Goal: Task Accomplishment & Management: Use online tool/utility

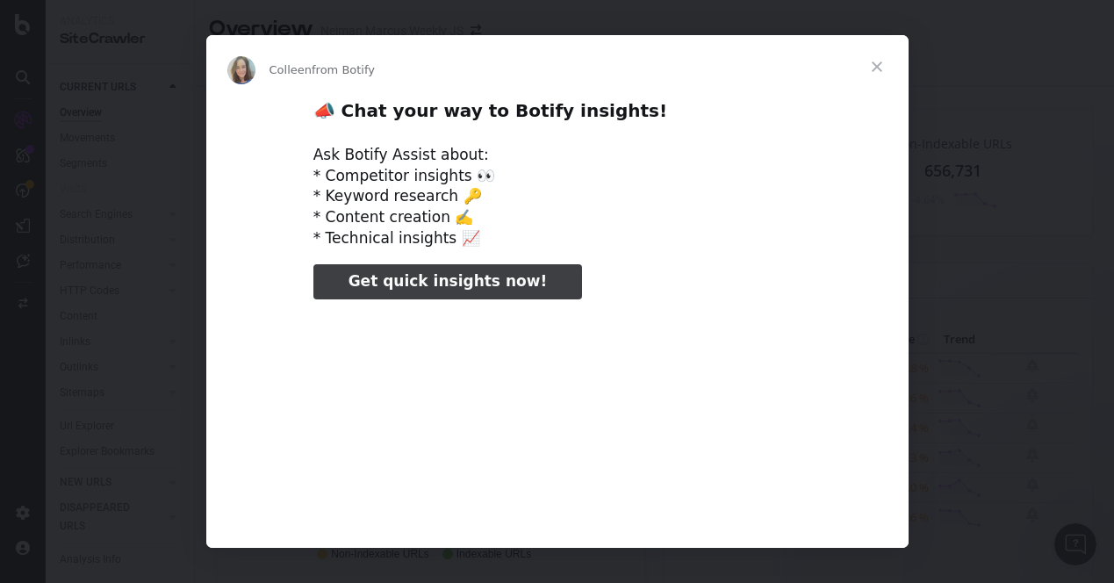
type input "105830"
click at [878, 67] on span "Close" at bounding box center [876, 66] width 63 height 63
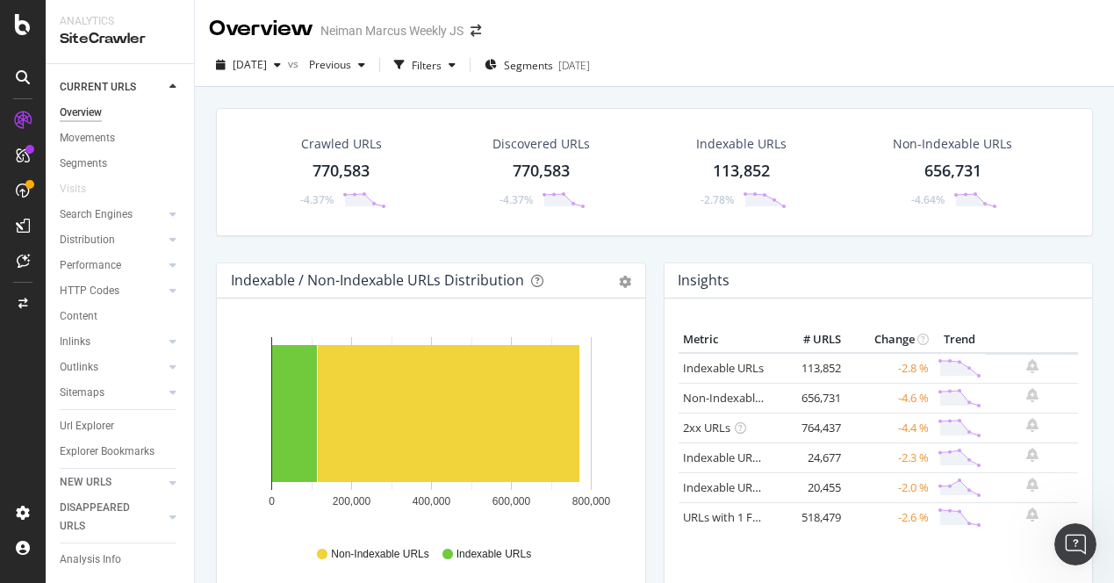
click at [319, 155] on div "Crawled URLs 770,583 -4.37%" at bounding box center [341, 171] width 125 height 91
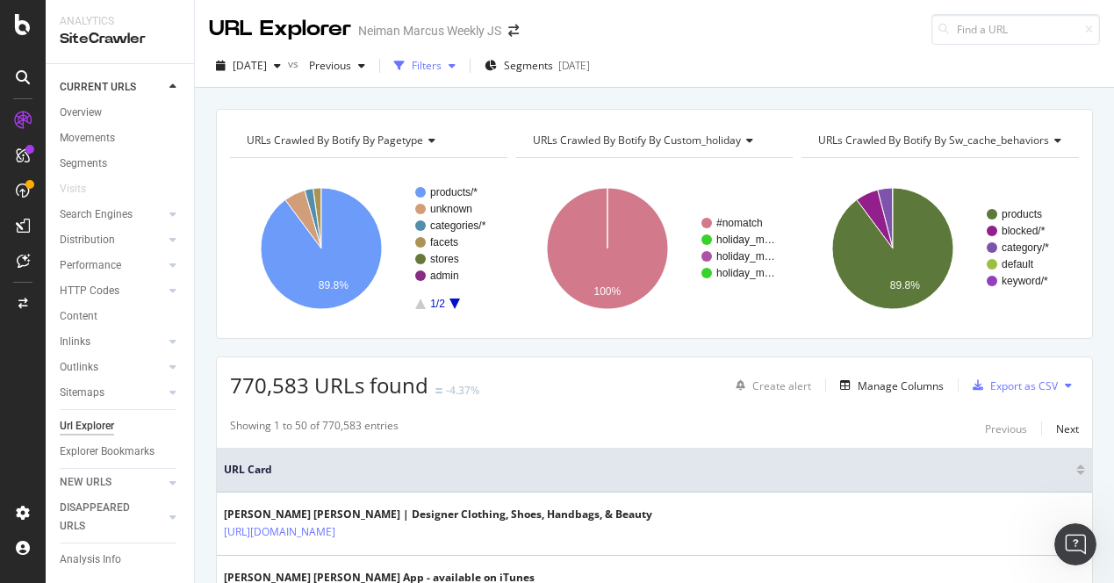
click at [412, 61] on div "button" at bounding box center [399, 66] width 25 height 25
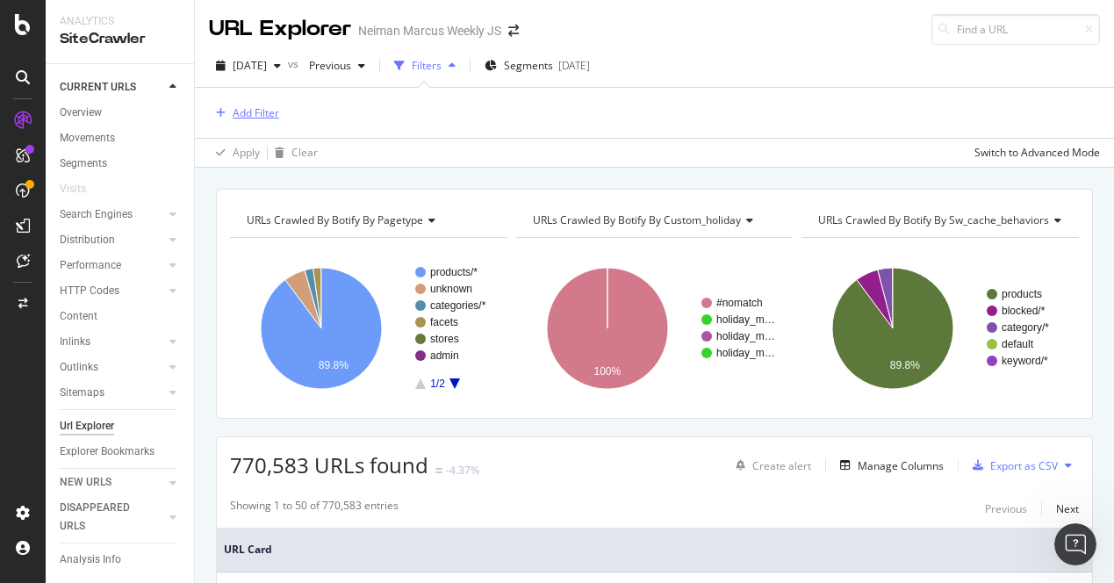
click at [254, 113] on div "Add Filter" at bounding box center [256, 112] width 47 height 15
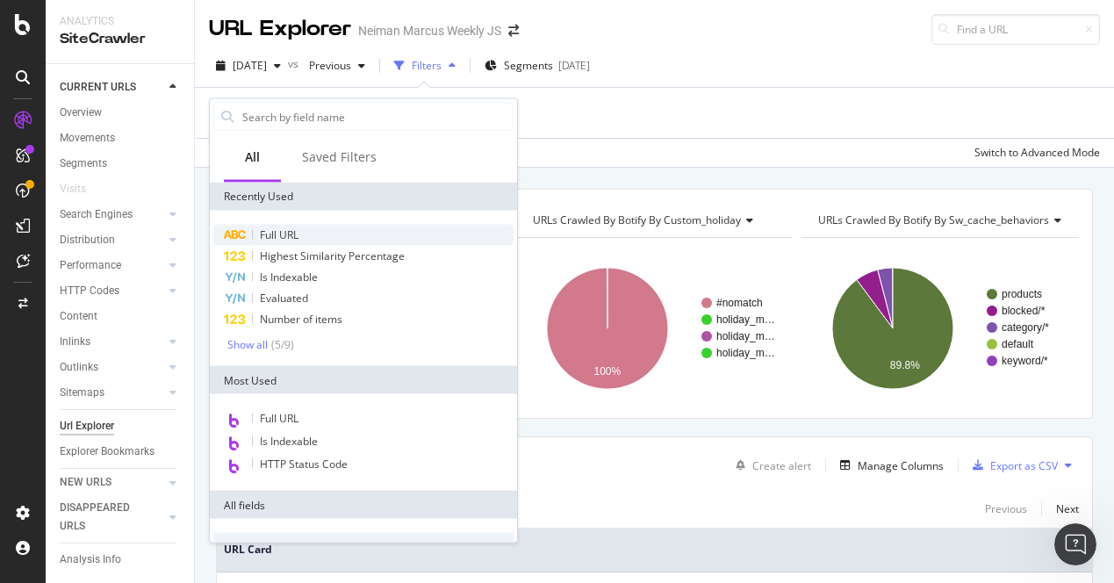
click at [271, 233] on span "Full URL" at bounding box center [279, 234] width 39 height 15
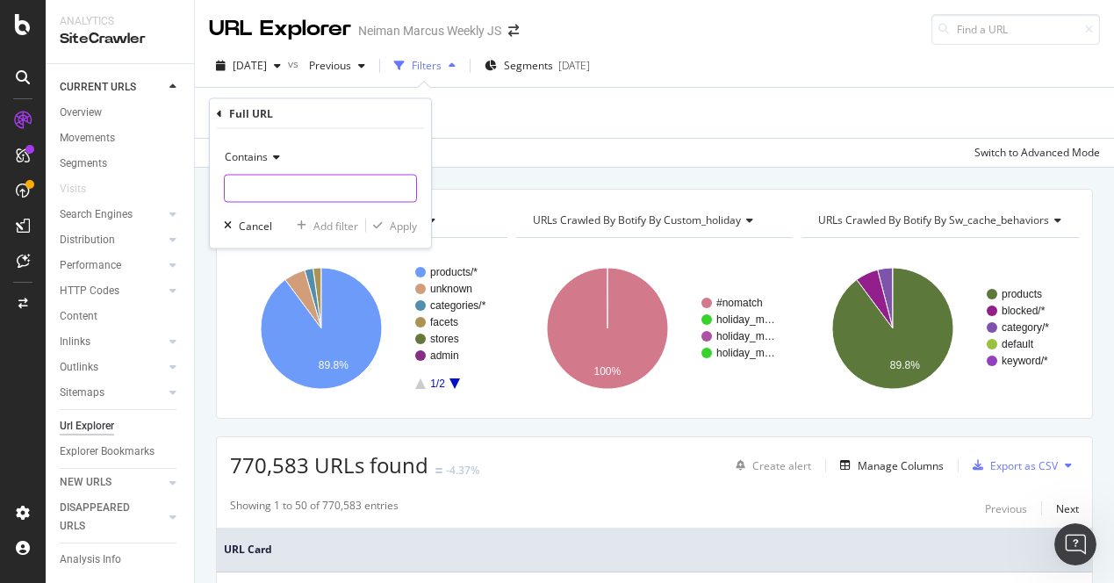
click at [305, 187] on input "text" at bounding box center [320, 189] width 191 height 28
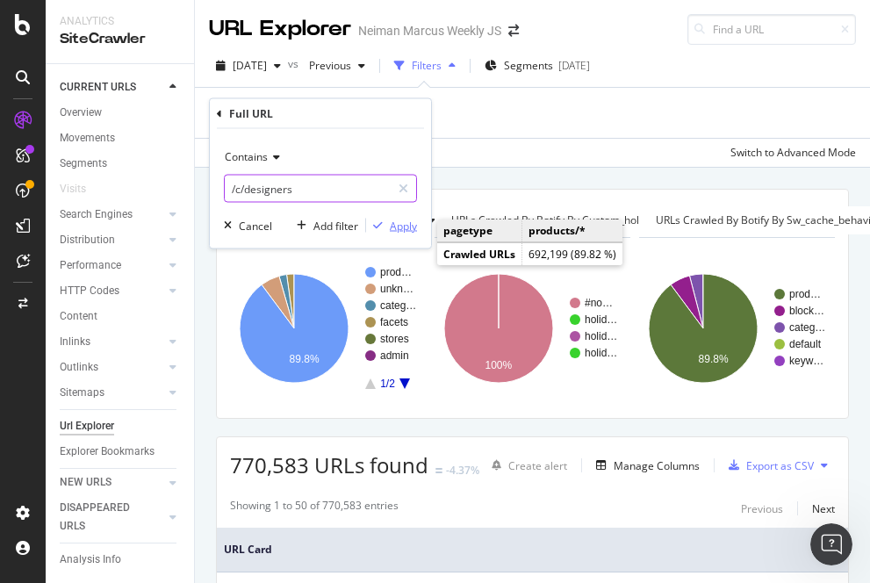
type input "/c/designers"
click at [397, 224] on div "Apply" at bounding box center [403, 225] width 27 height 15
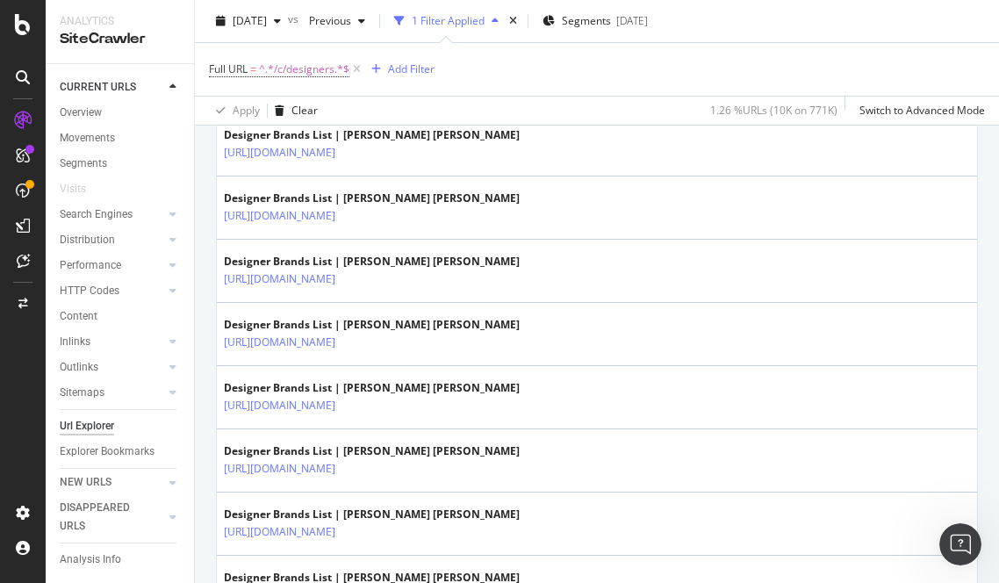
scroll to position [630, 0]
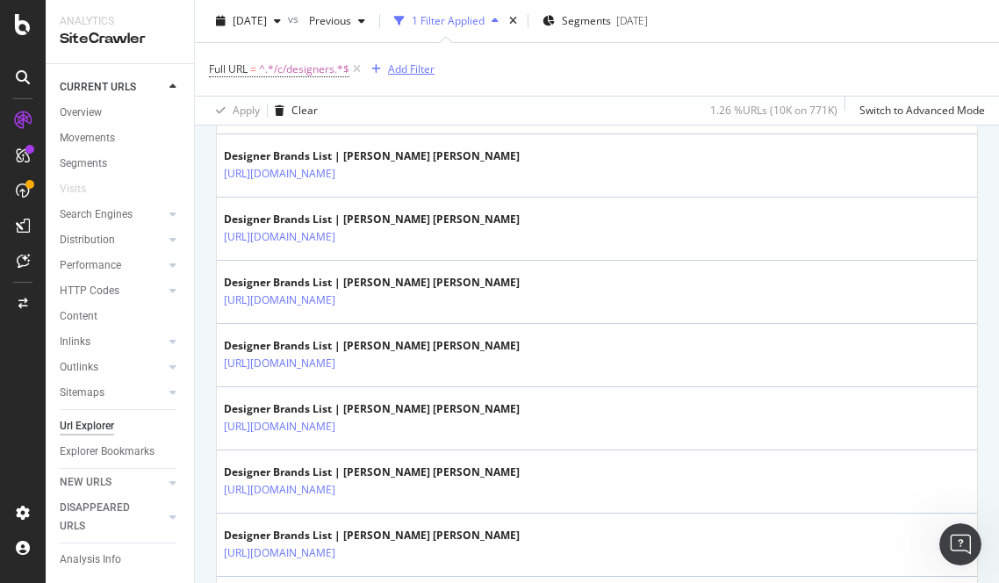
click at [397, 66] on div "Add Filter" at bounding box center [411, 68] width 47 height 15
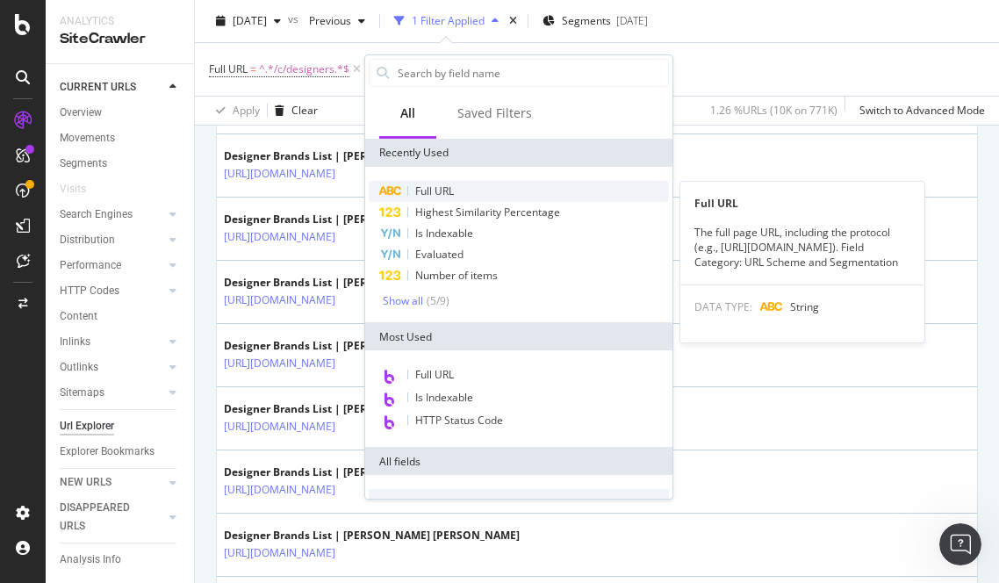
click at [421, 190] on span "Full URL" at bounding box center [434, 190] width 39 height 15
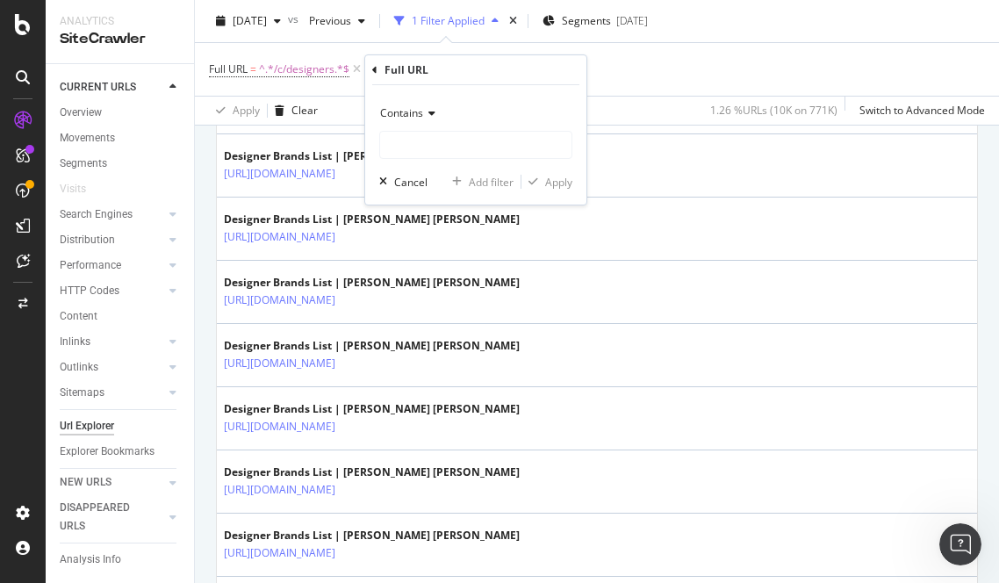
click at [426, 117] on icon at bounding box center [429, 113] width 12 height 11
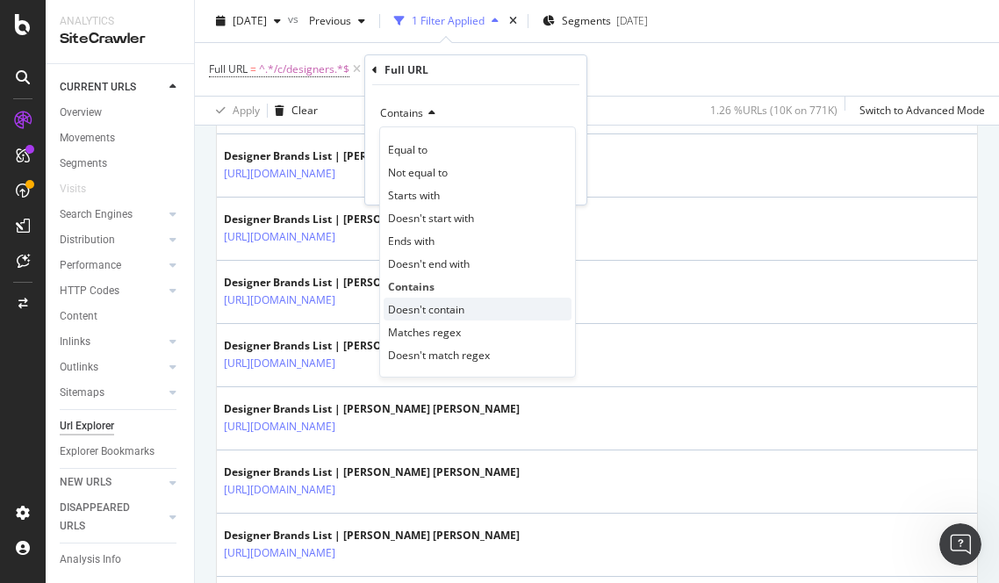
click at [451, 302] on span "Doesn't contain" at bounding box center [426, 309] width 76 height 15
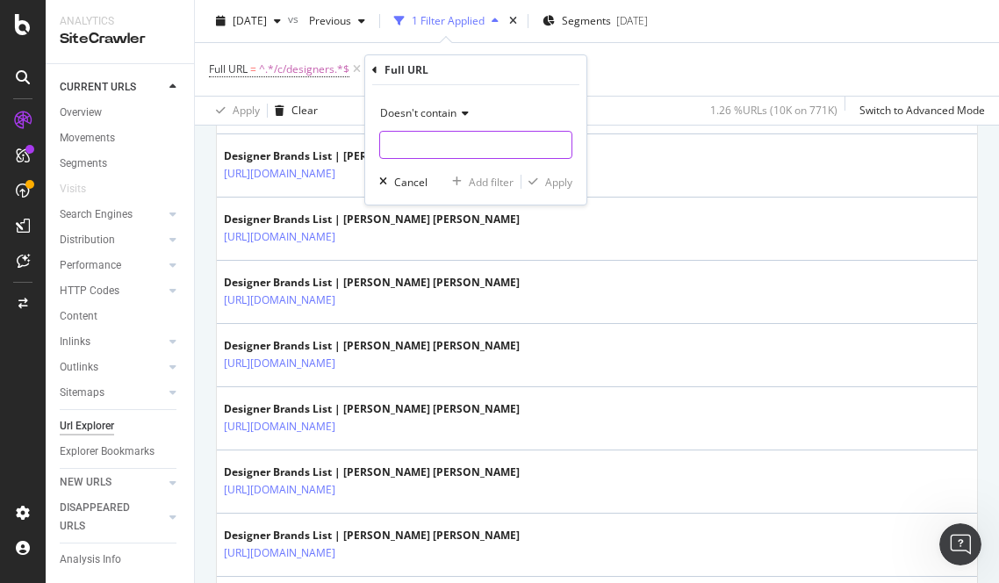
click at [499, 148] on input "text" at bounding box center [475, 145] width 191 height 28
type input "?"
click at [566, 189] on div "Apply" at bounding box center [546, 182] width 51 height 16
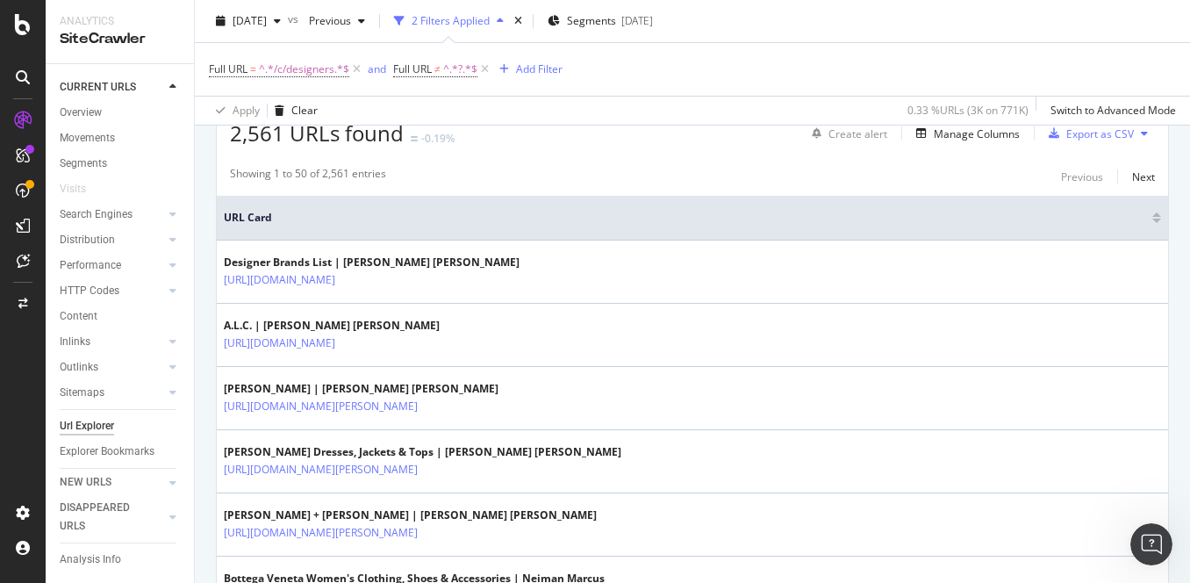
scroll to position [331, 0]
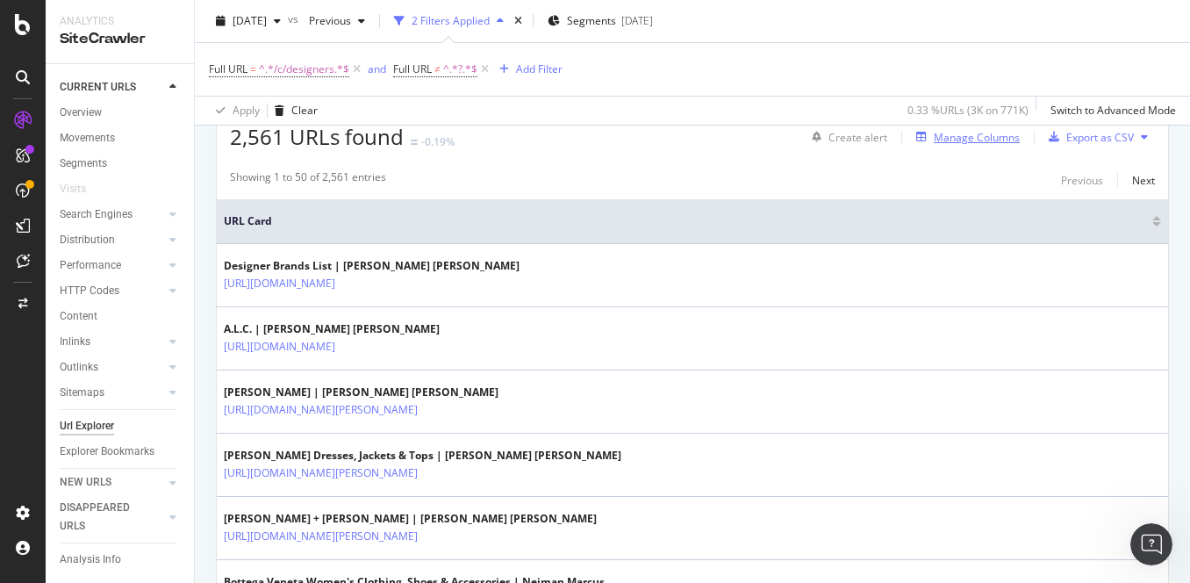
click at [993, 140] on div "Manage Columns" at bounding box center [977, 137] width 86 height 15
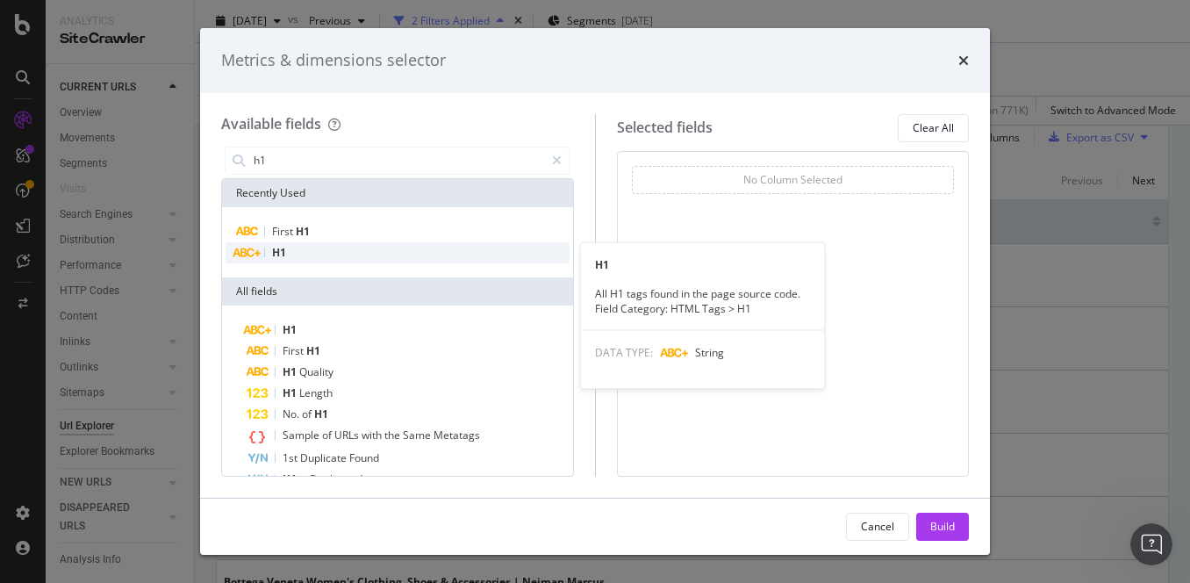
click at [337, 252] on div "H1" at bounding box center [398, 252] width 344 height 21
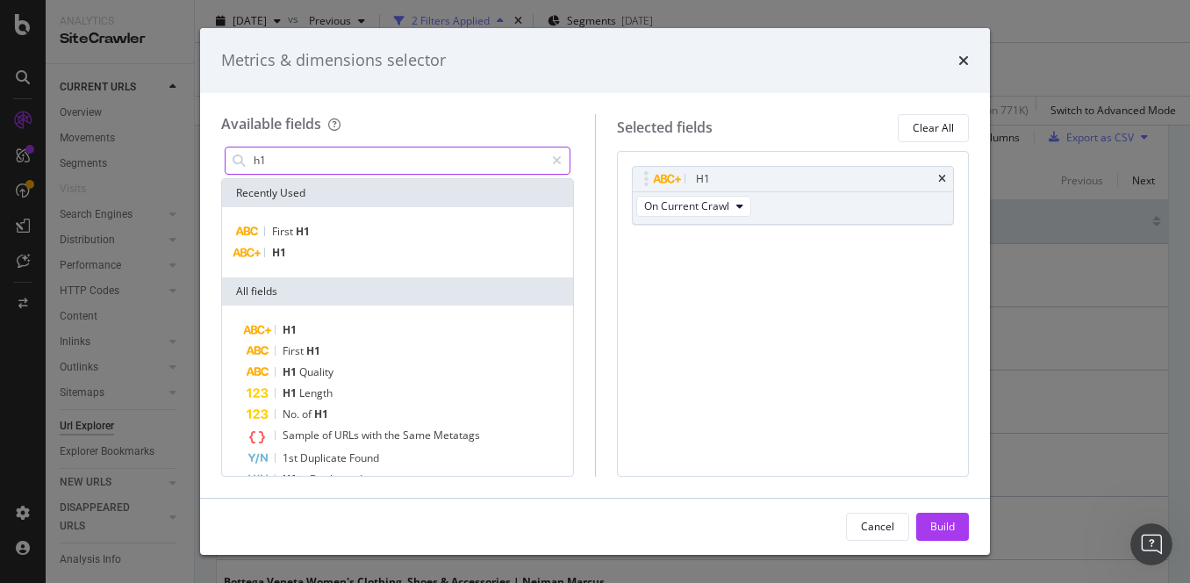
click at [396, 169] on input "h1" at bounding box center [398, 160] width 292 height 26
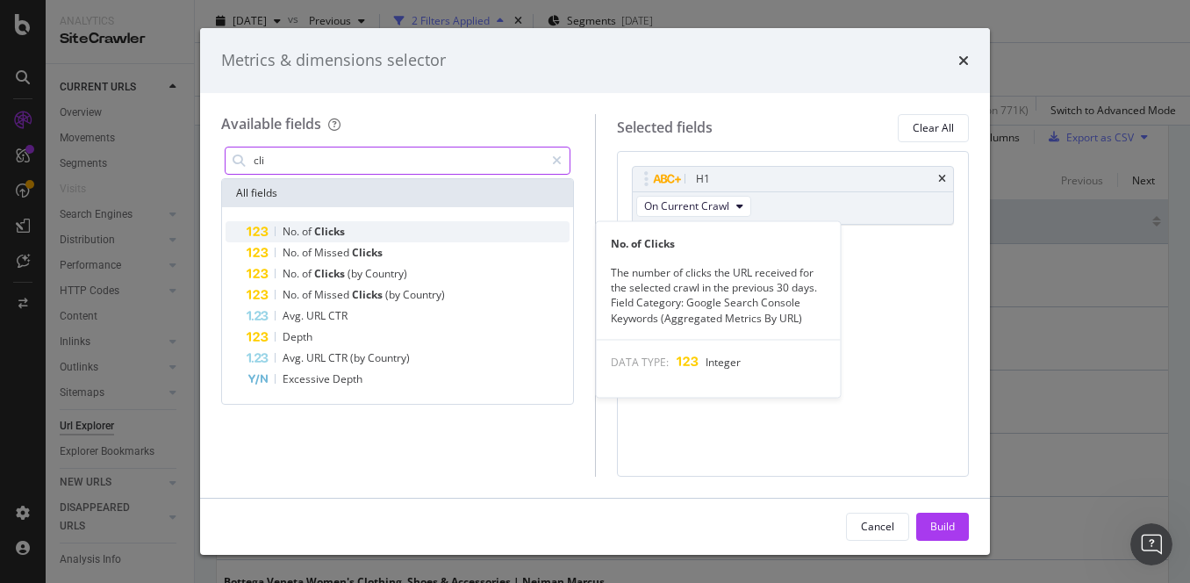
type input "cli"
click at [346, 224] on div "No. of Clicks" at bounding box center [408, 231] width 323 height 21
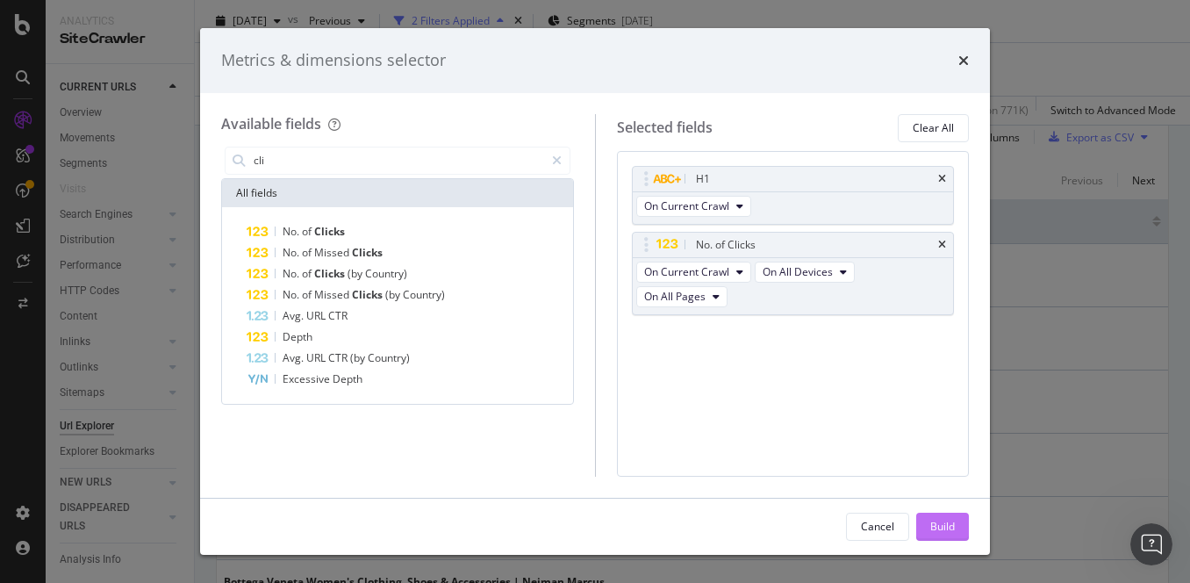
click at [931, 516] on div "Build" at bounding box center [942, 526] width 25 height 26
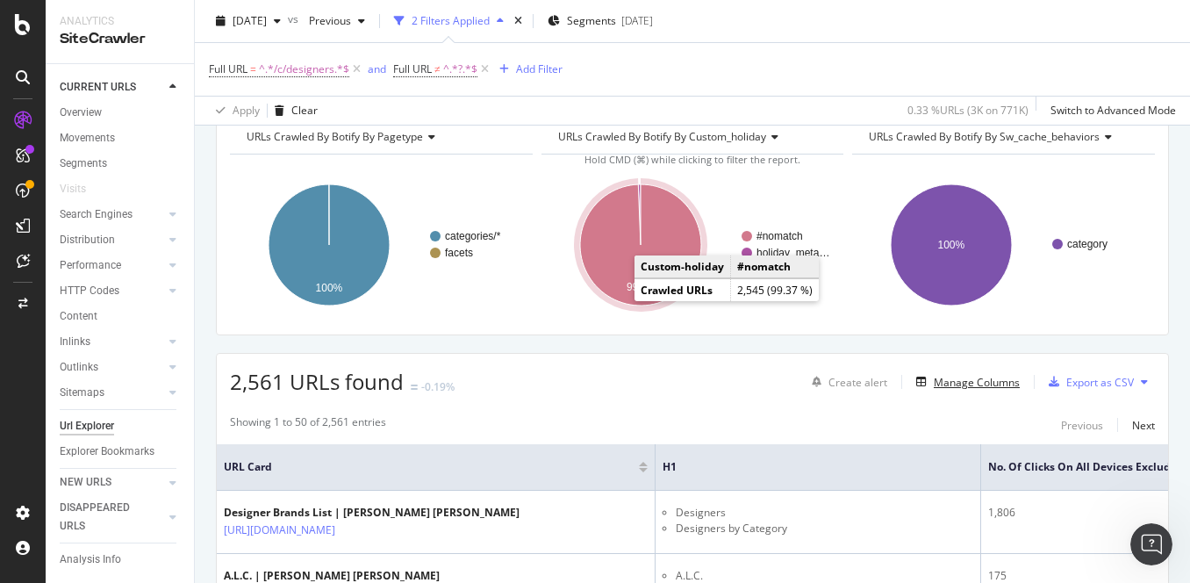
scroll to position [194, 0]
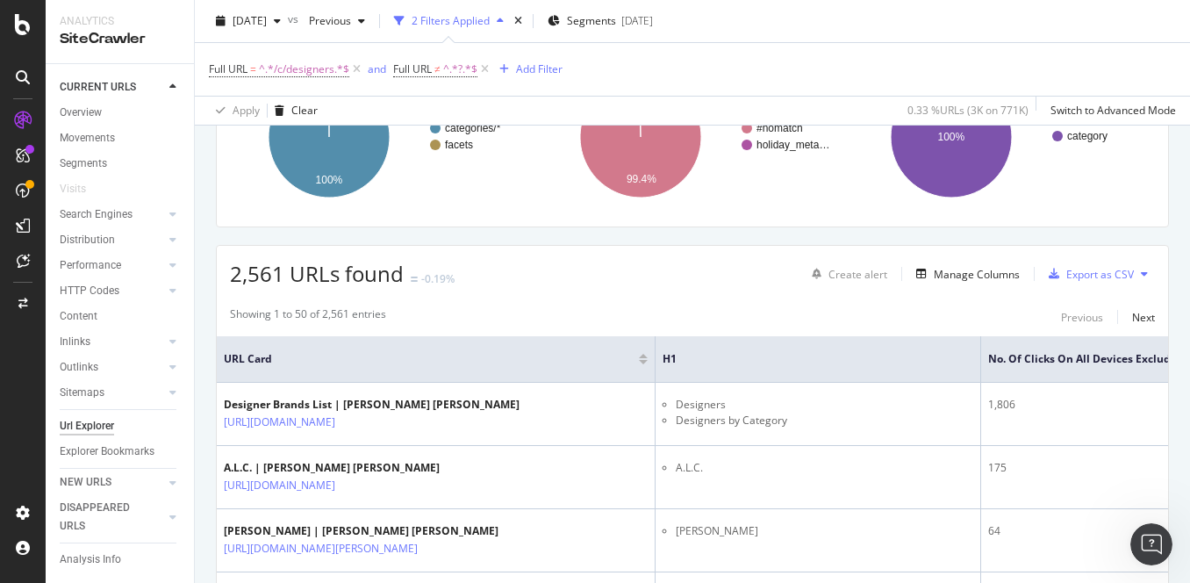
click at [643, 356] on div at bounding box center [643, 356] width 9 height 4
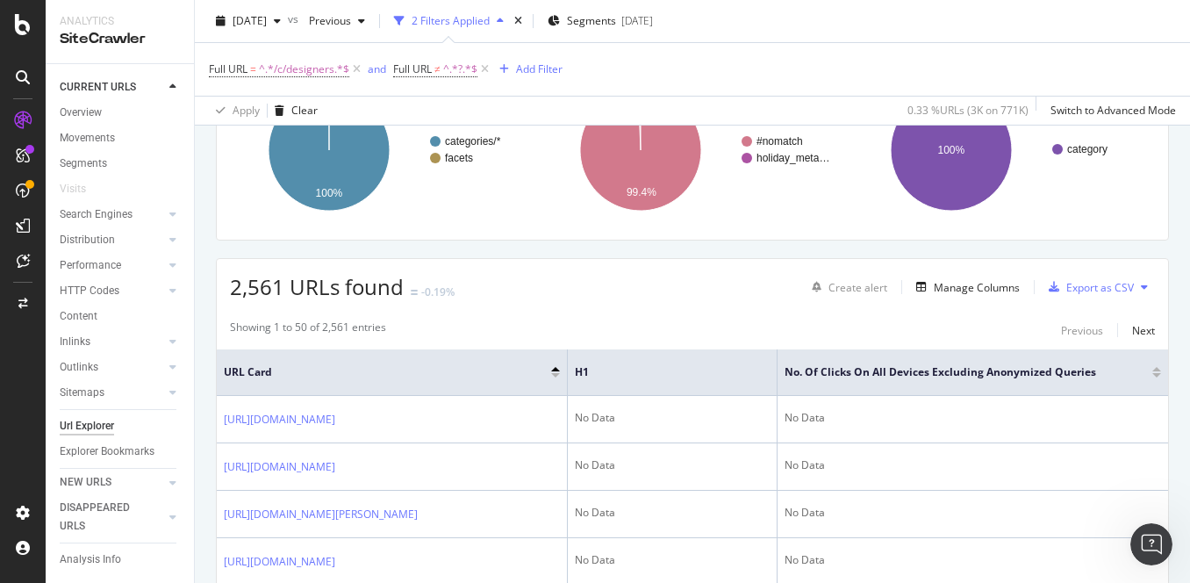
scroll to position [194, 0]
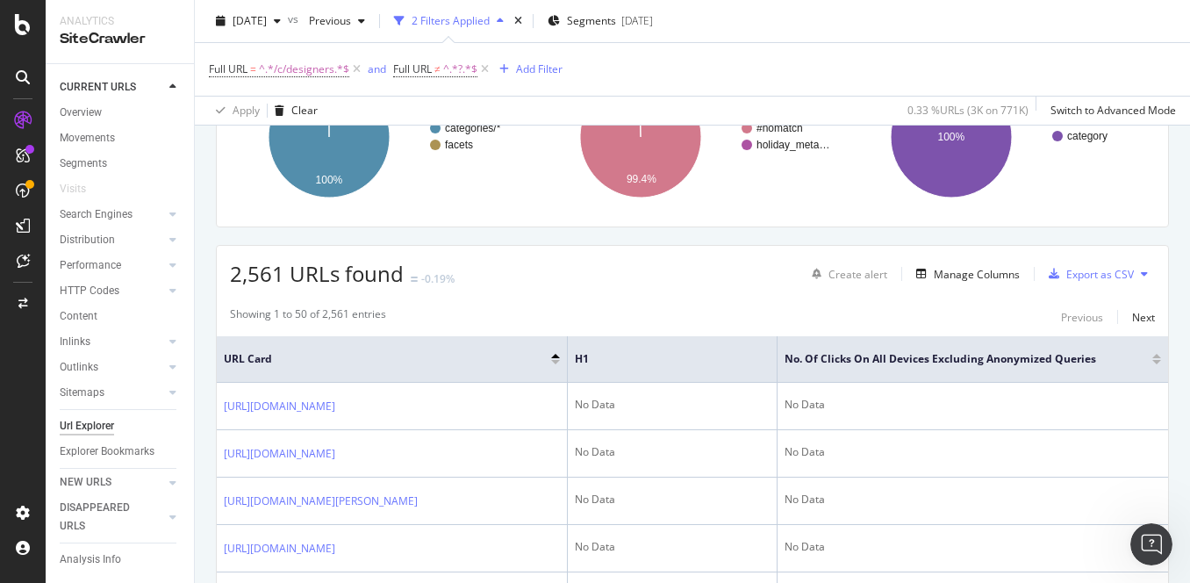
click at [556, 361] on div at bounding box center [555, 362] width 9 height 4
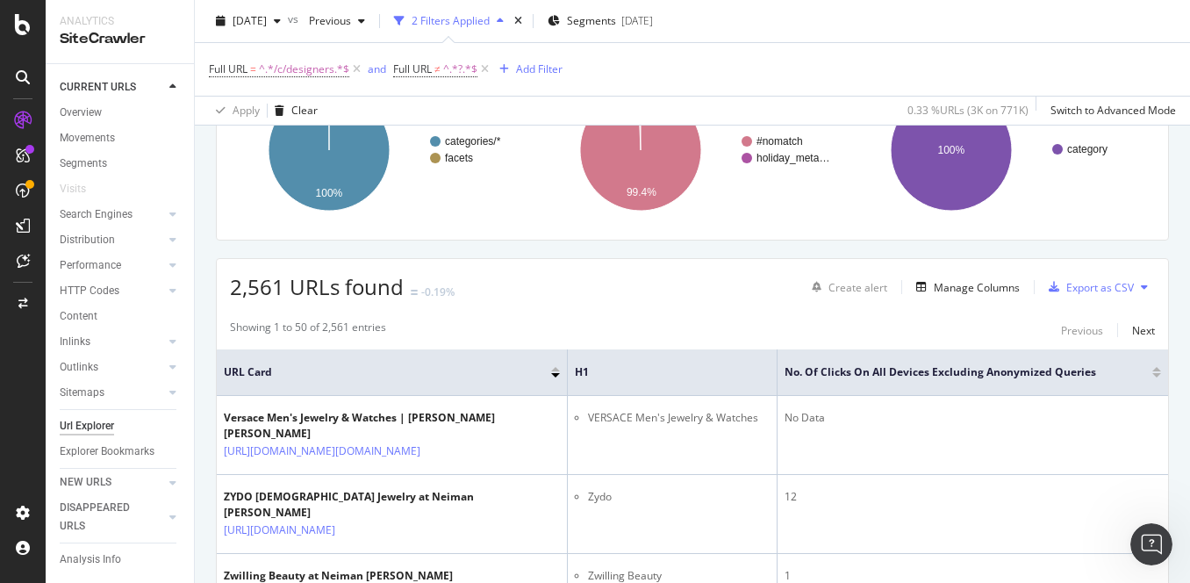
scroll to position [194, 0]
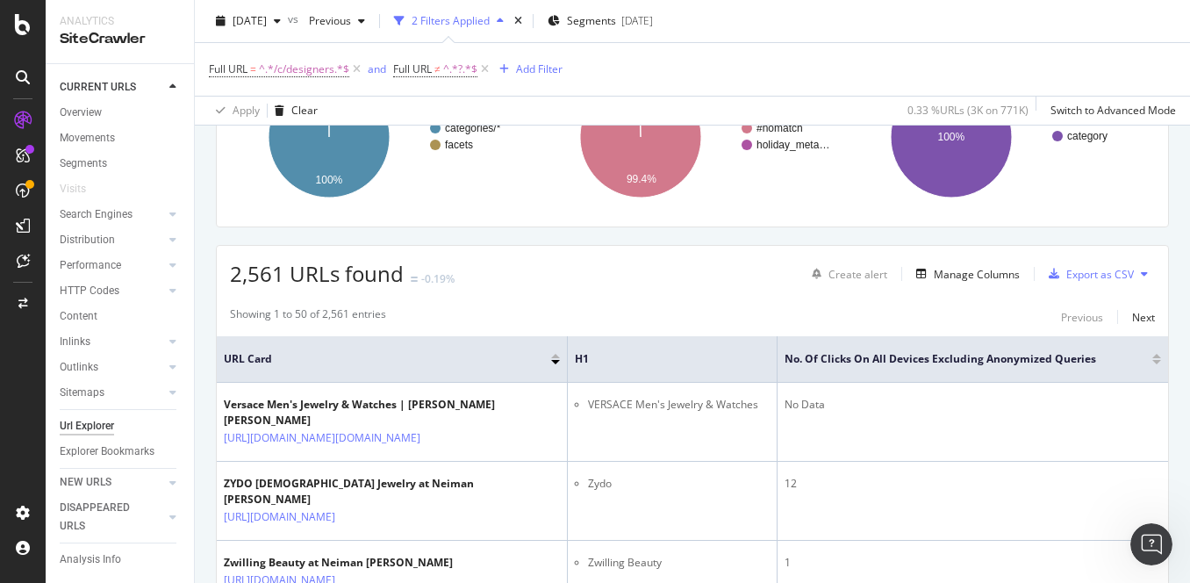
click at [555, 357] on div at bounding box center [555, 356] width 9 height 4
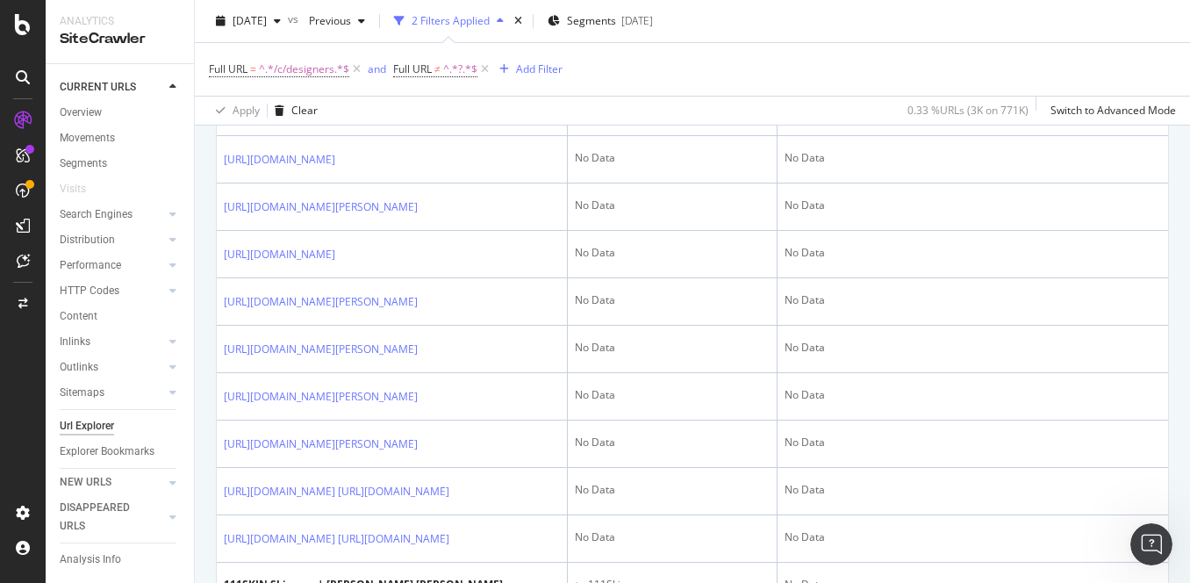
scroll to position [262, 0]
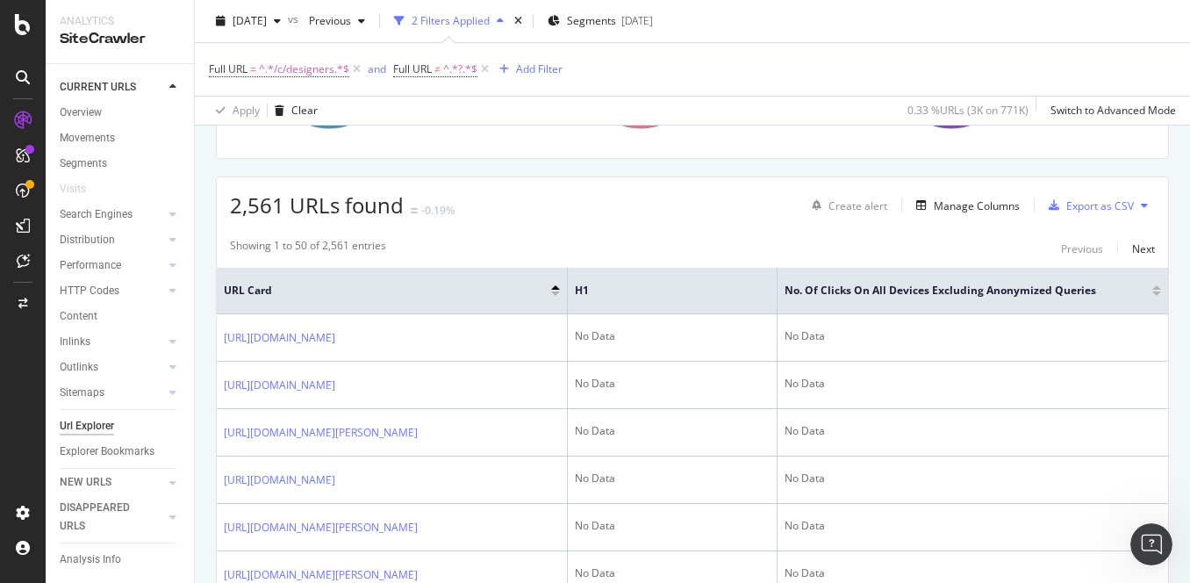
click at [1113, 207] on icon at bounding box center [1144, 205] width 7 height 11
click at [1087, 208] on div "Export as CSV" at bounding box center [1100, 205] width 68 height 15
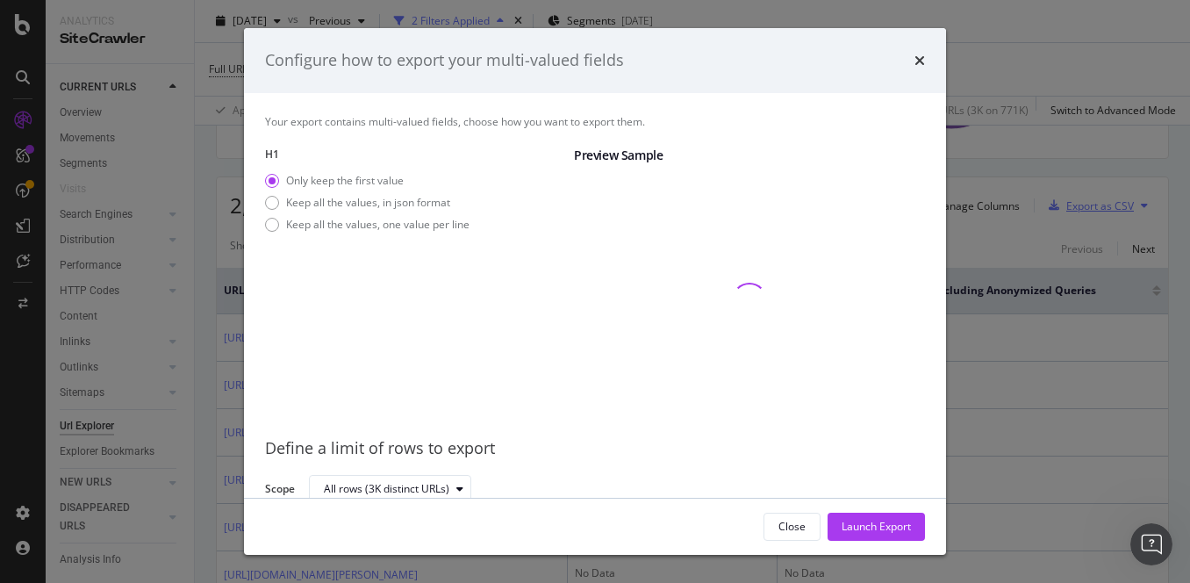
scroll to position [5, 0]
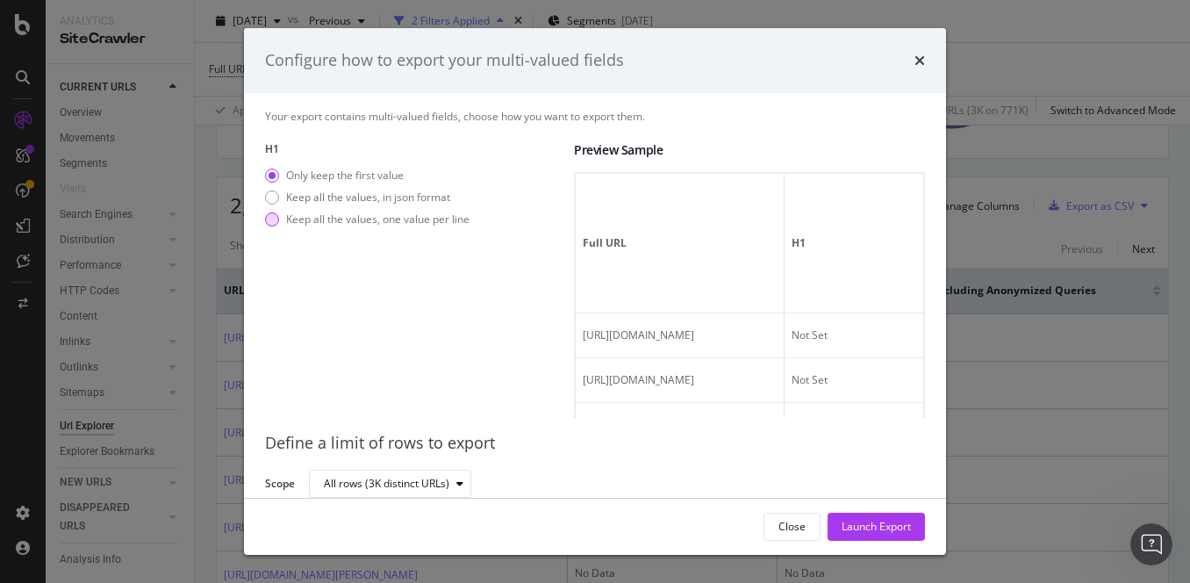
click at [425, 219] on div "Keep all the values, one value per line" at bounding box center [377, 219] width 183 height 15
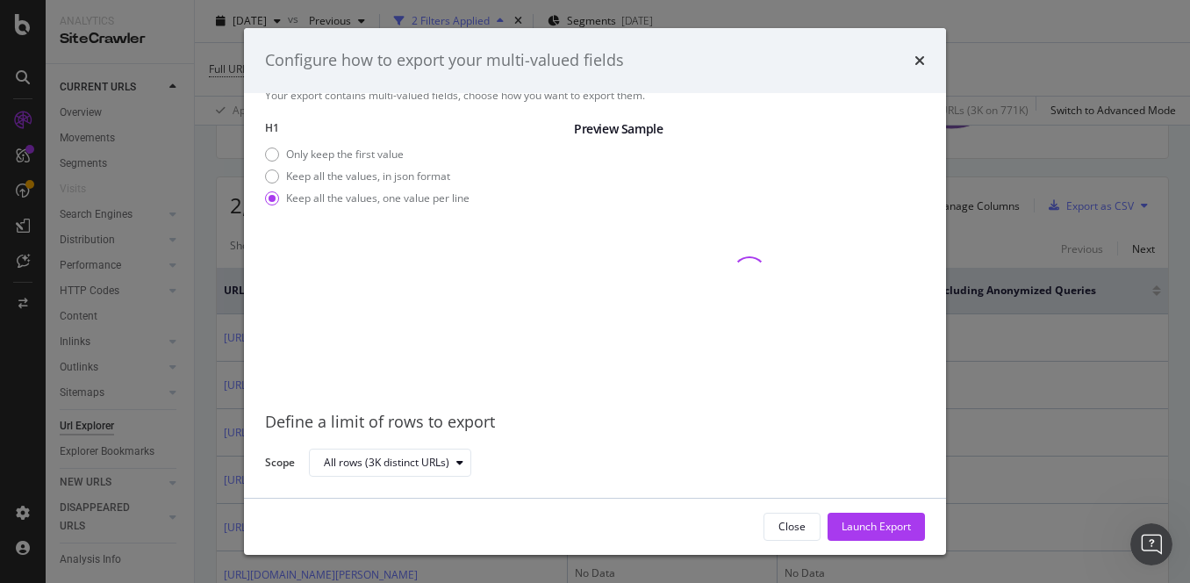
scroll to position [27, 0]
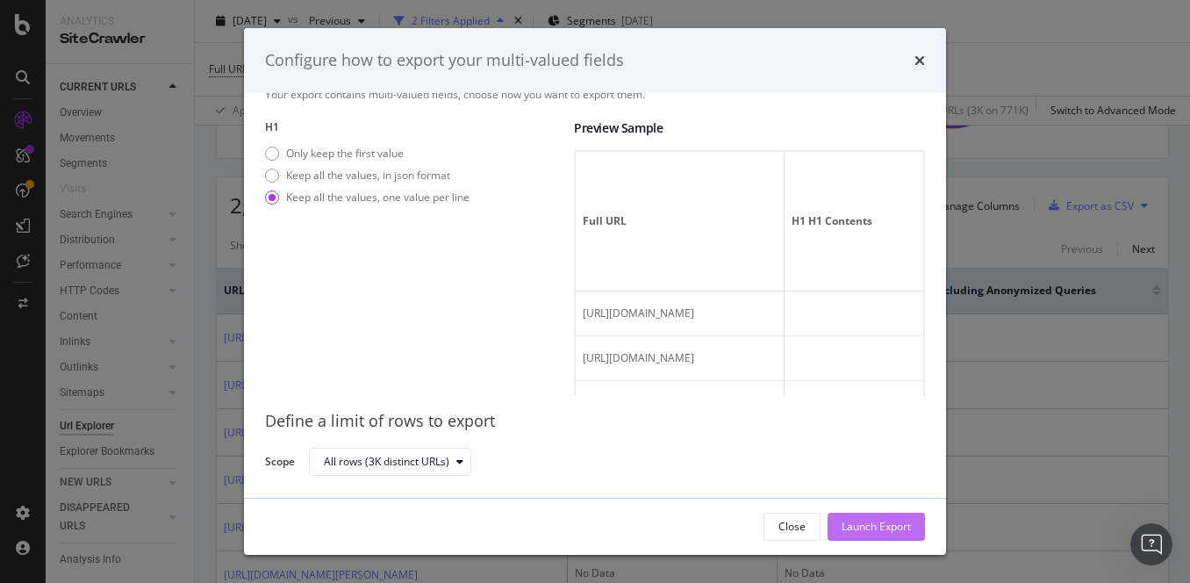
click at [857, 537] on div "Launch Export" at bounding box center [876, 526] width 69 height 26
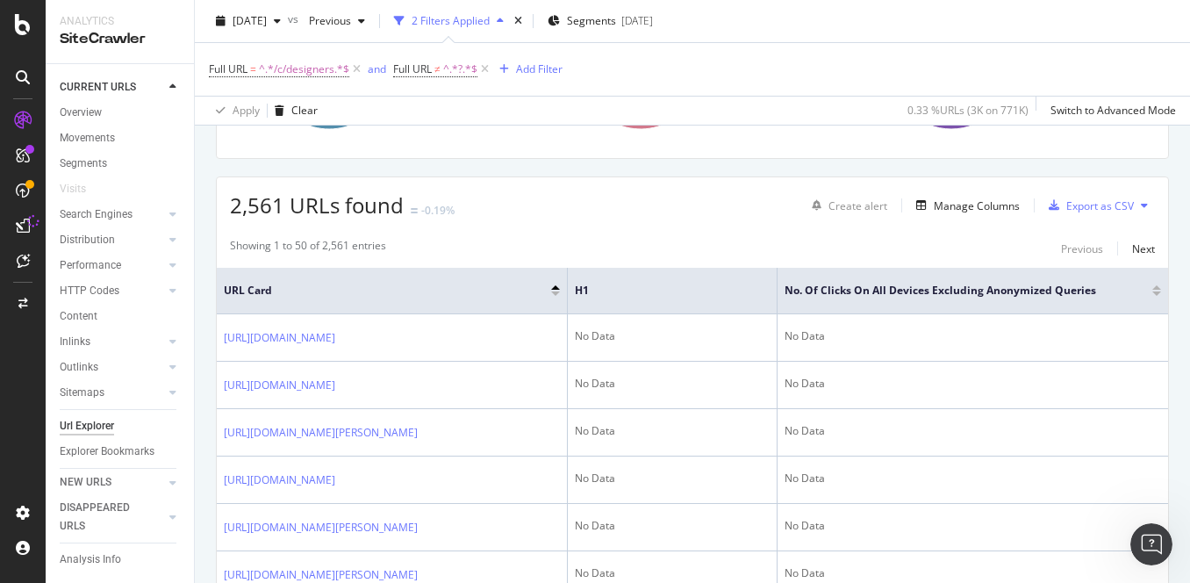
click at [26, 219] on icon at bounding box center [33, 220] width 17 height 17
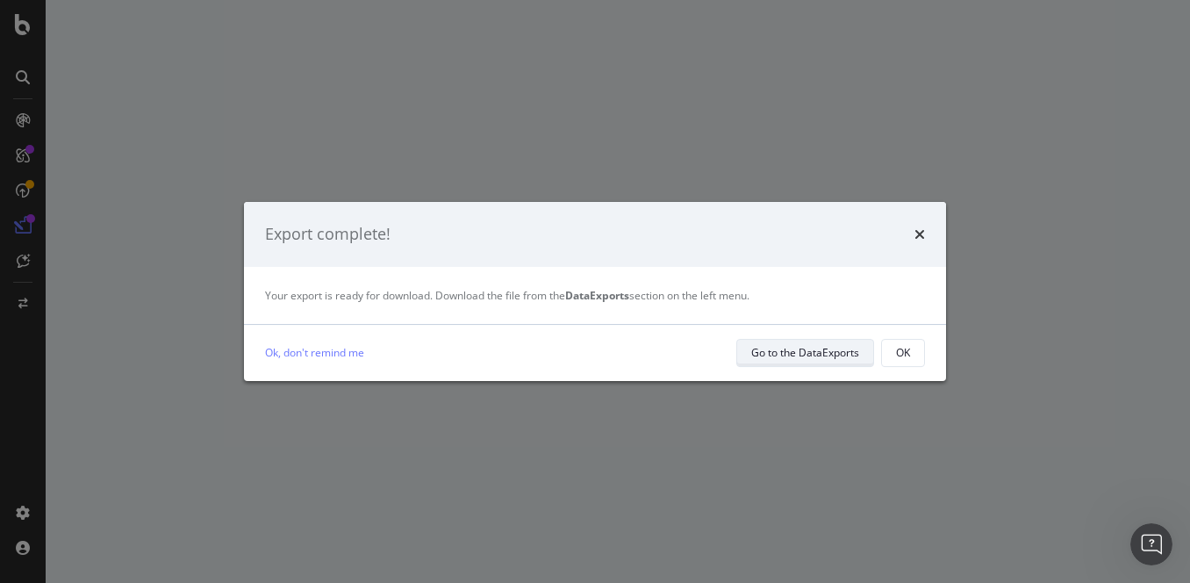
click at [858, 348] on button "Go to the DataExports" at bounding box center [805, 353] width 138 height 28
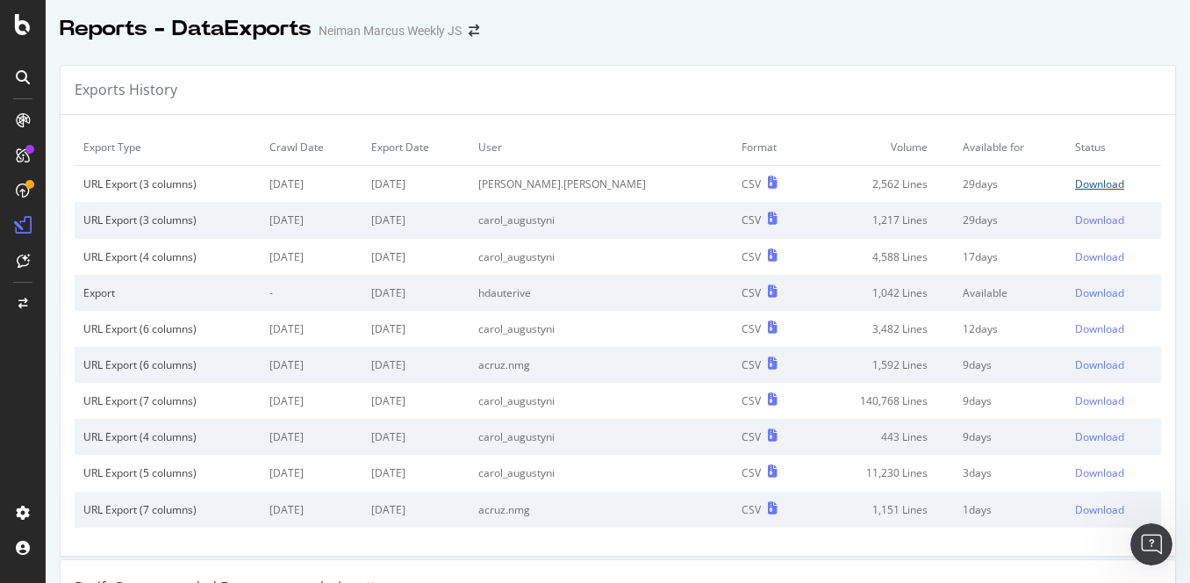
click at [1087, 186] on div "Download" at bounding box center [1099, 183] width 49 height 15
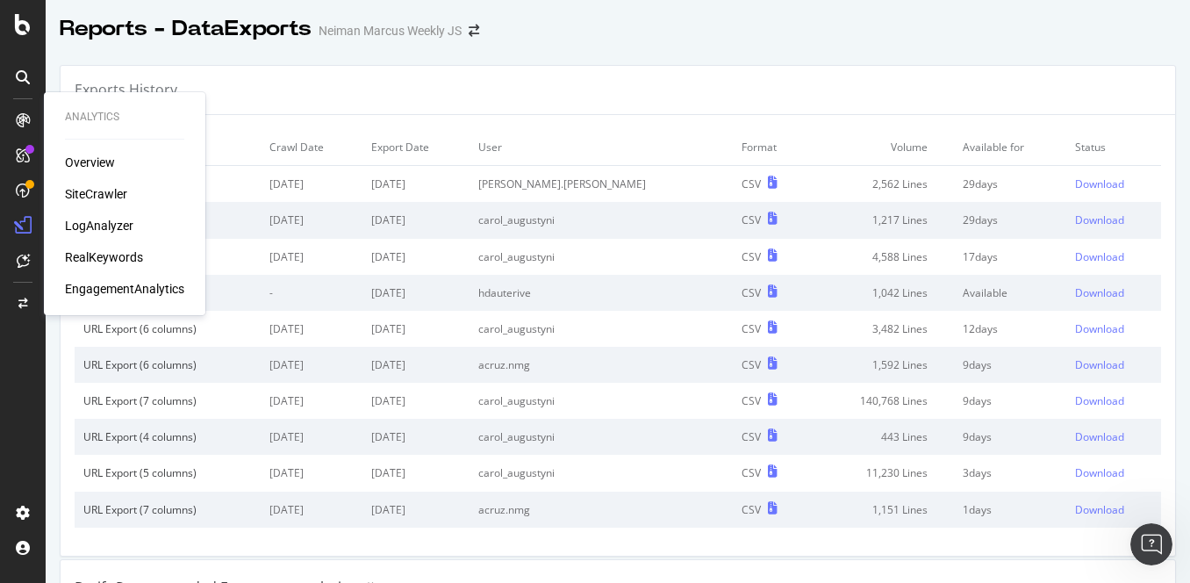
click at [94, 198] on div "SiteCrawler" at bounding box center [96, 194] width 62 height 18
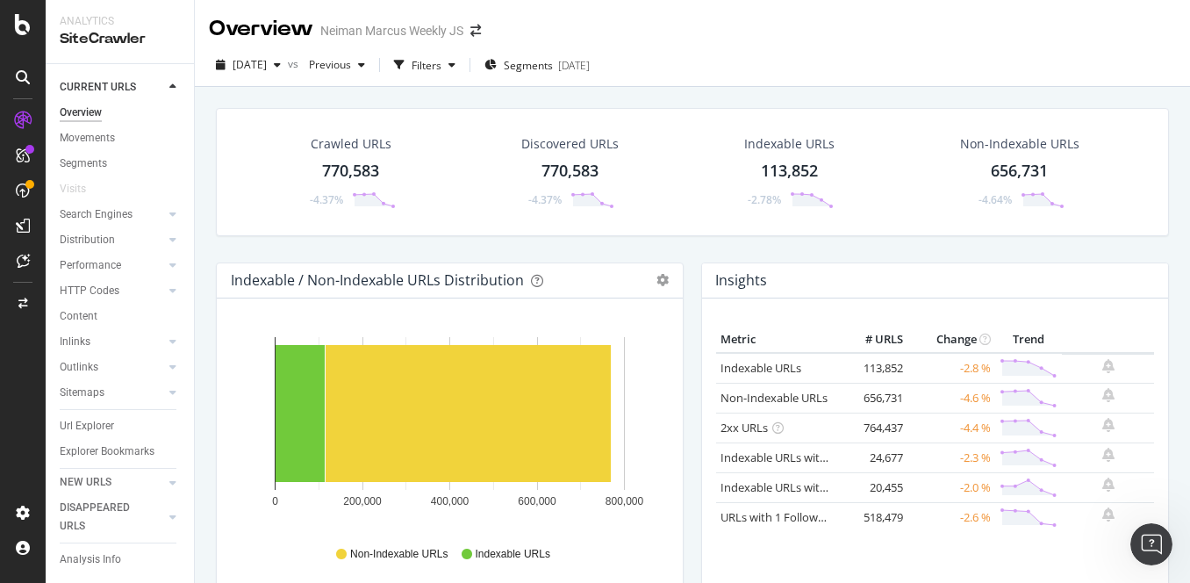
click at [380, 154] on div "Crawled URLs 770,583 -4.37%" at bounding box center [351, 171] width 125 height 91
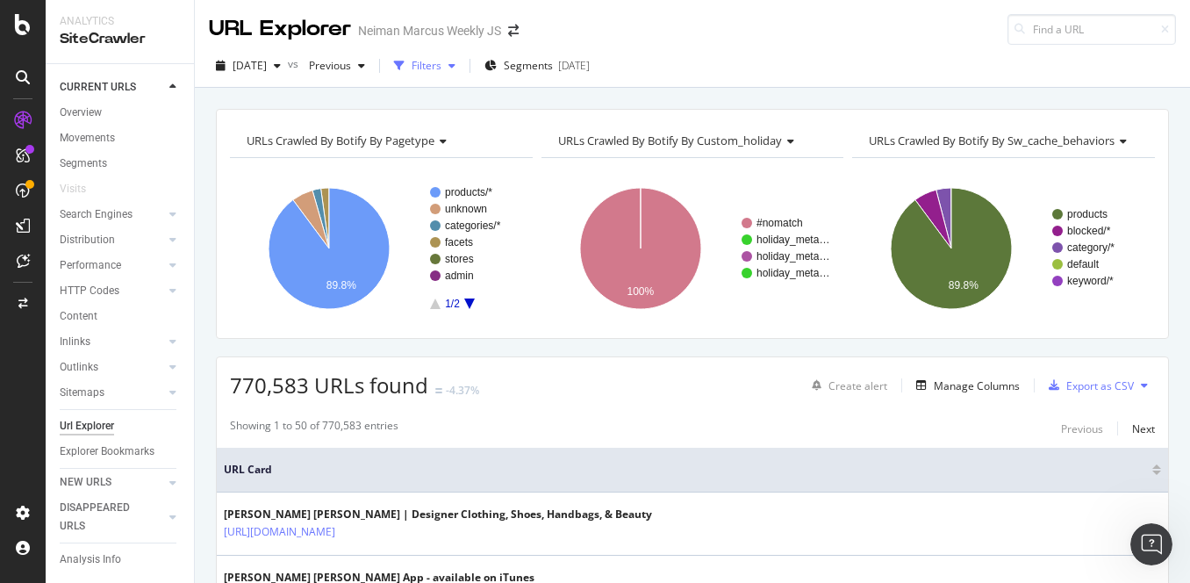
click at [441, 67] on div "Filters" at bounding box center [427, 65] width 30 height 15
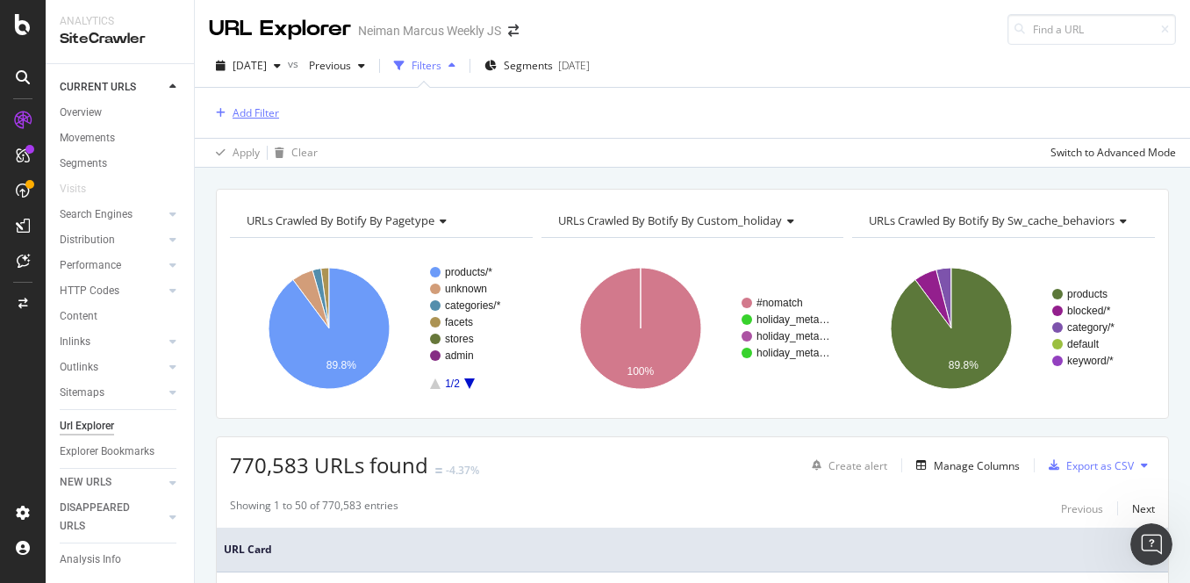
click at [259, 110] on div "Add Filter" at bounding box center [256, 112] width 47 height 15
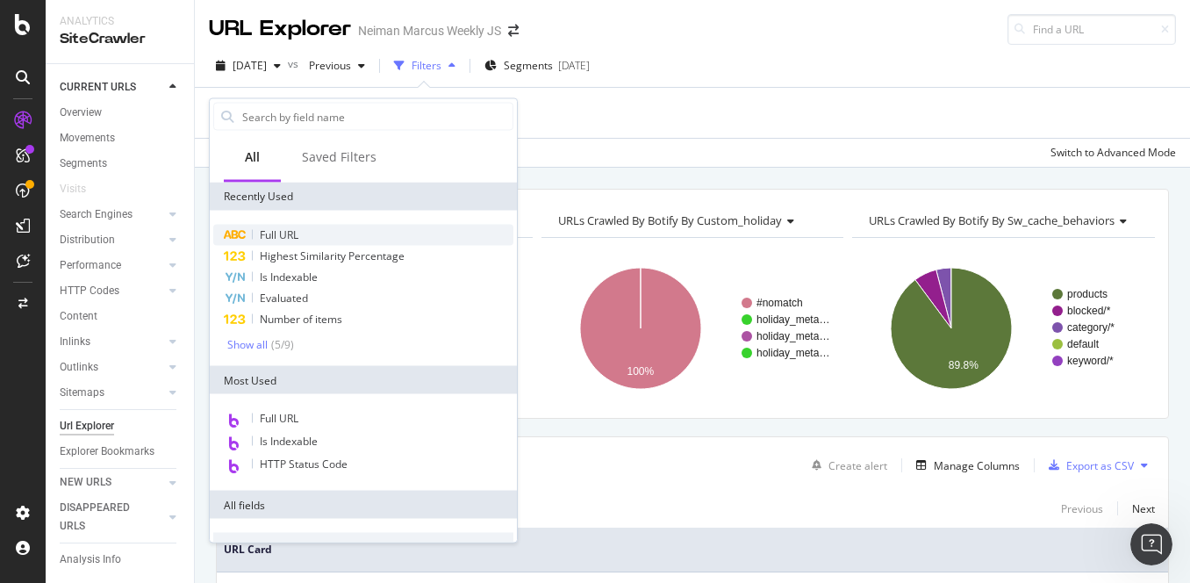
click at [281, 233] on span "Full URL" at bounding box center [279, 234] width 39 height 15
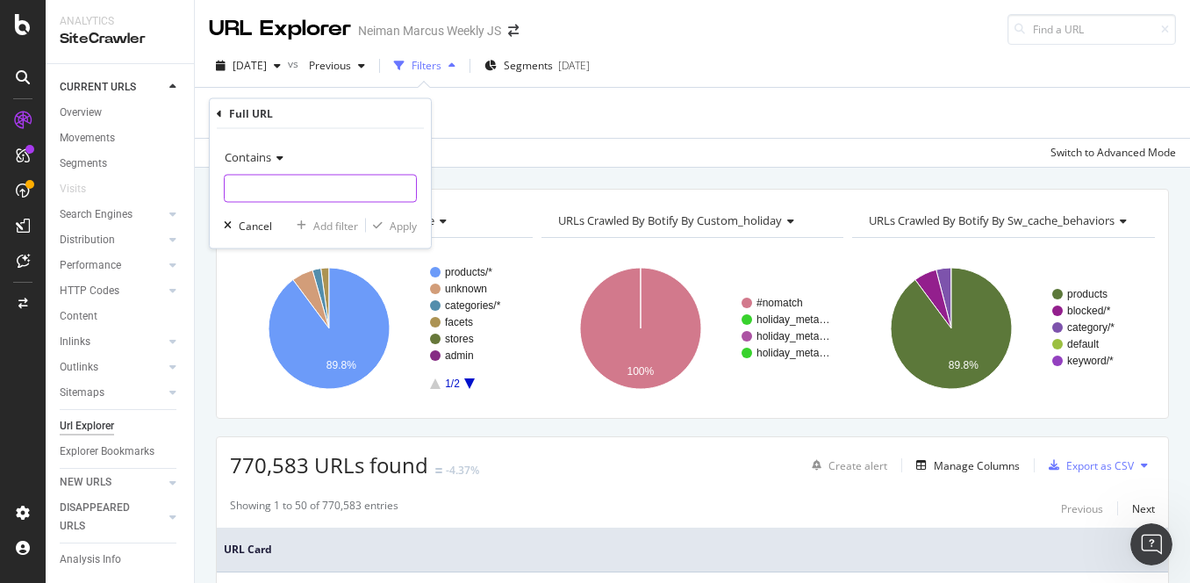
click at [332, 184] on input "text" at bounding box center [320, 189] width 191 height 28
paste input "shop-by-designer"
type input "shop-by-designer"
click at [390, 224] on div "Apply" at bounding box center [403, 225] width 27 height 15
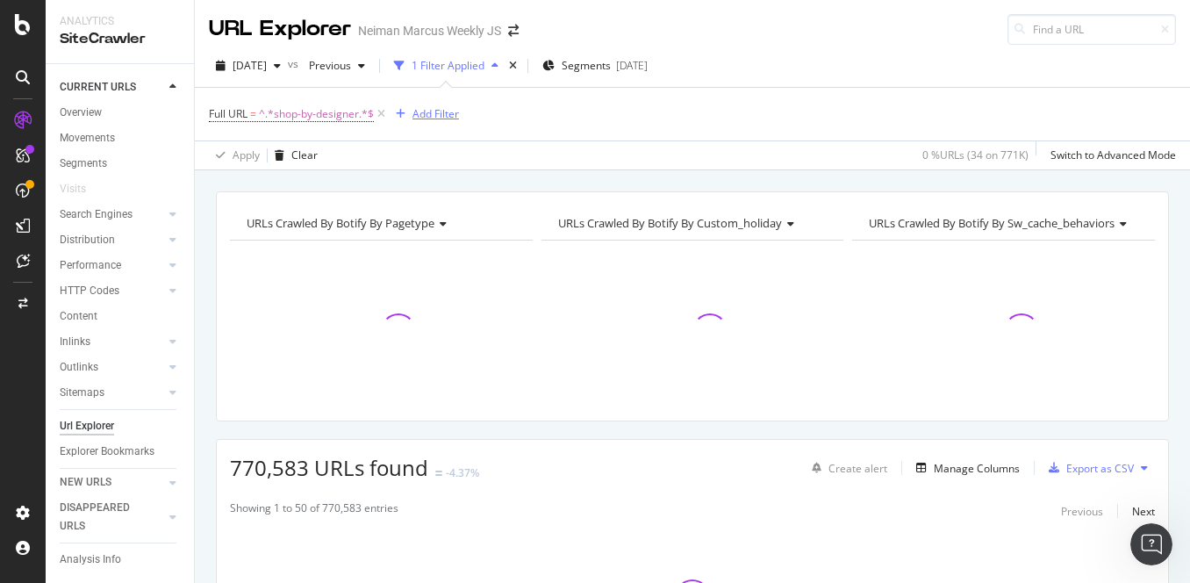
click at [440, 122] on div "Add Filter" at bounding box center [424, 113] width 70 height 19
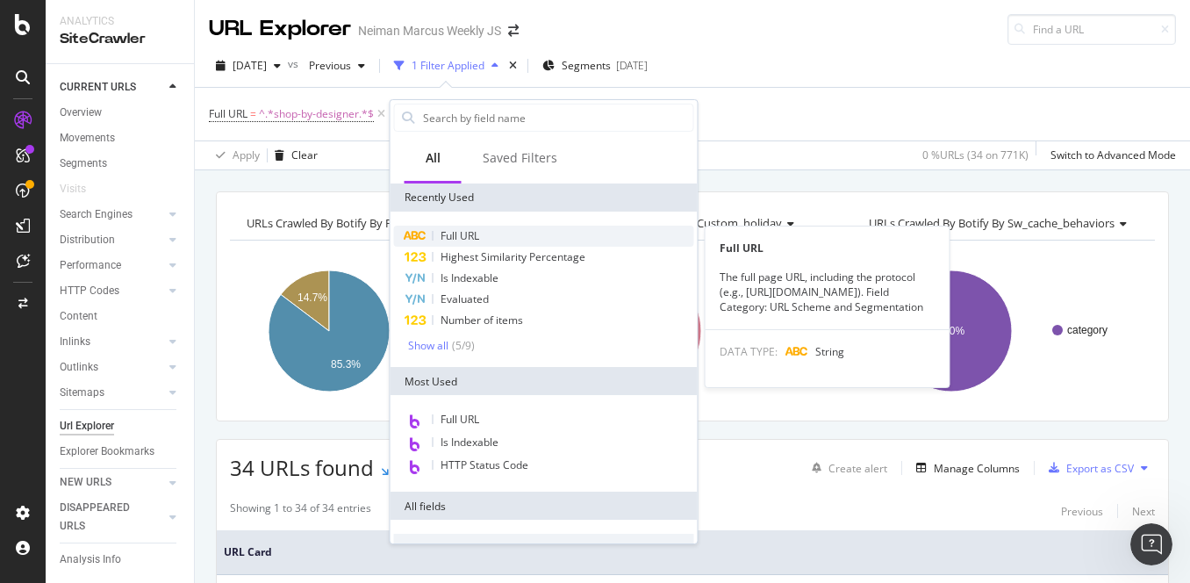
click at [520, 240] on div "Full URL" at bounding box center [544, 236] width 300 height 21
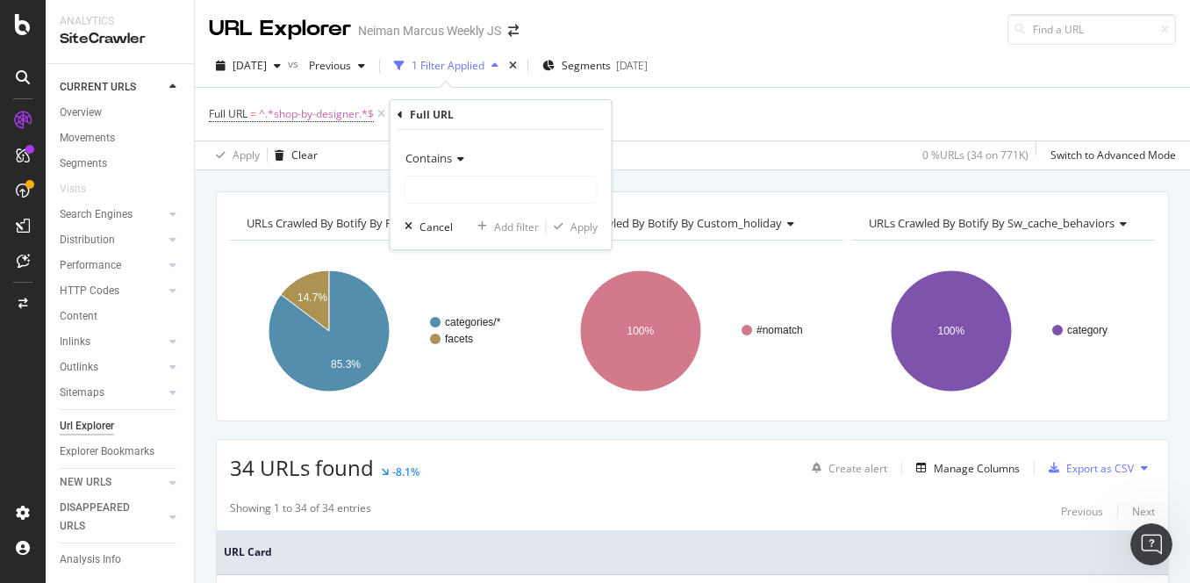
click at [455, 162] on icon at bounding box center [458, 159] width 12 height 11
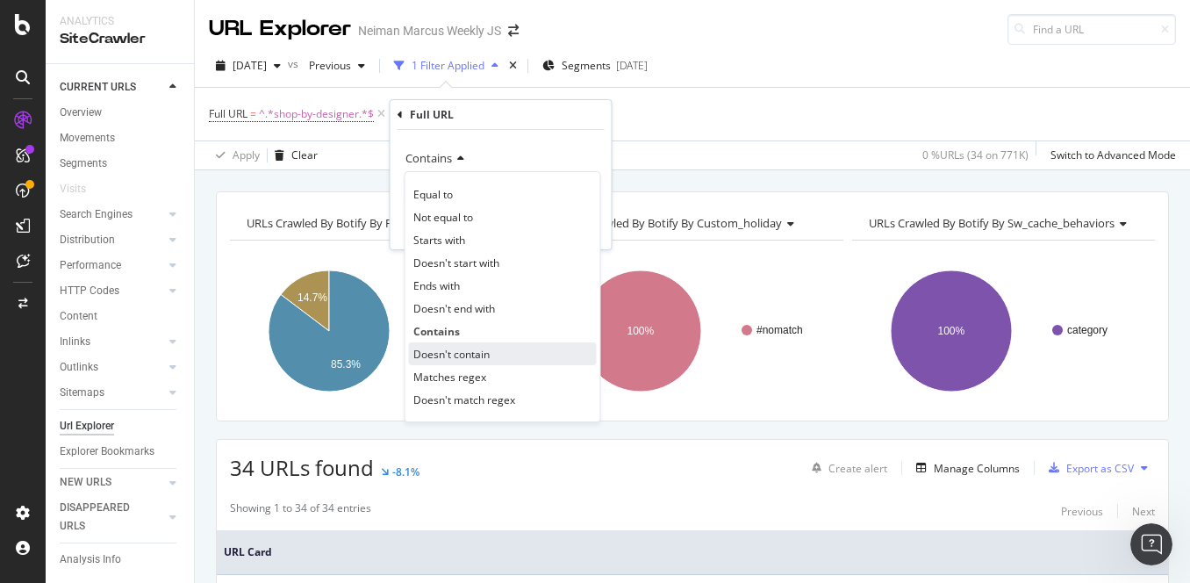
click at [460, 354] on span "Doesn't contain" at bounding box center [451, 354] width 76 height 15
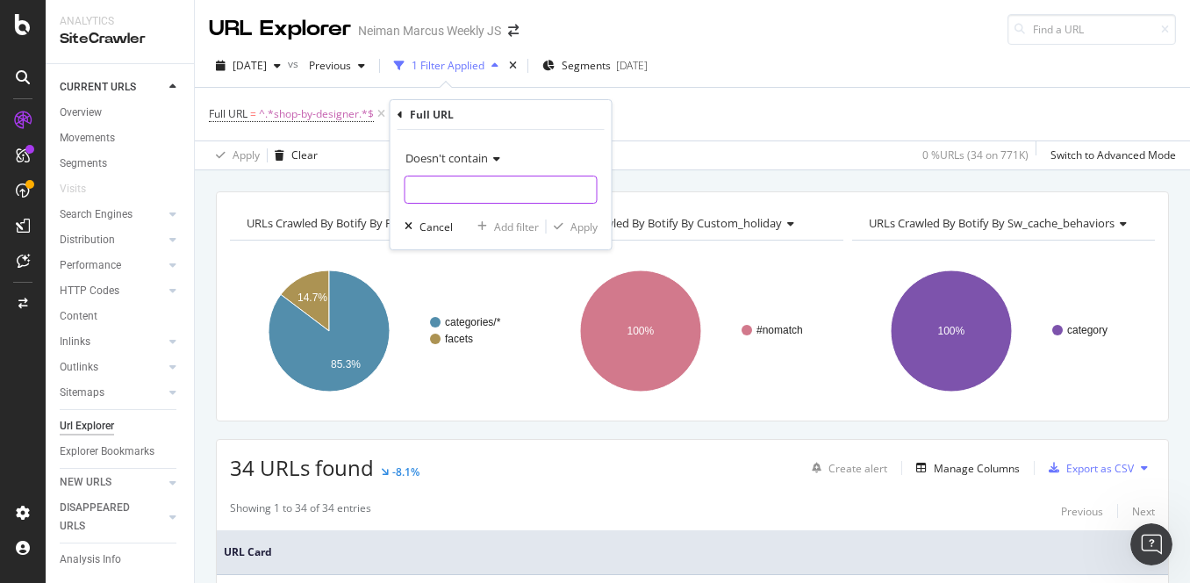
click at [488, 190] on input "text" at bounding box center [501, 190] width 191 height 28
type input "?"
click at [579, 221] on div "Apply" at bounding box center [584, 226] width 27 height 15
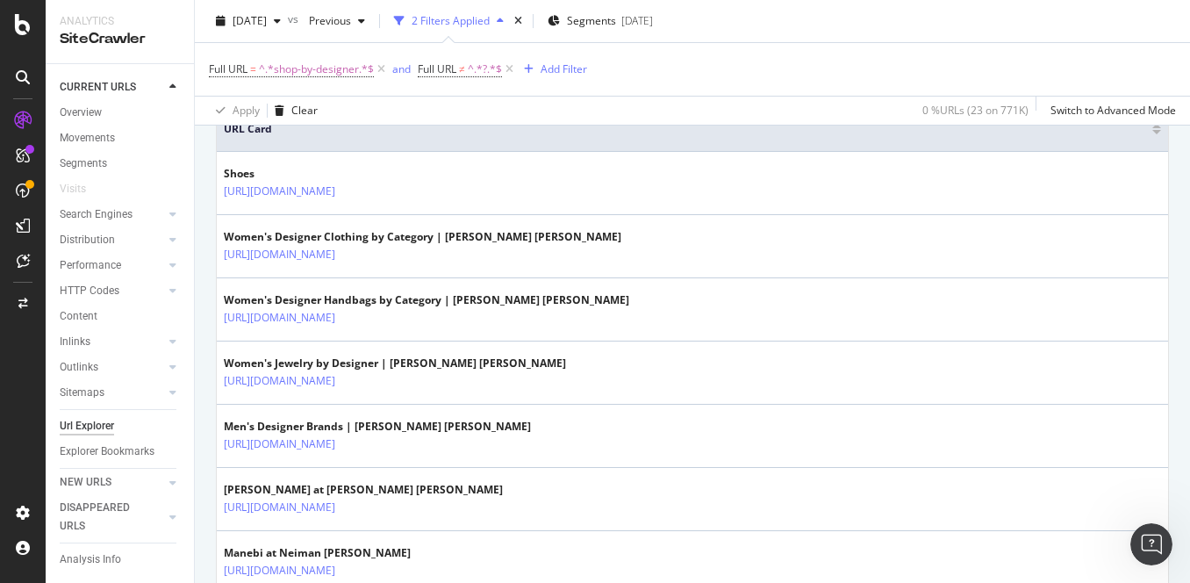
scroll to position [402, 0]
